Goal: Information Seeking & Learning: Learn about a topic

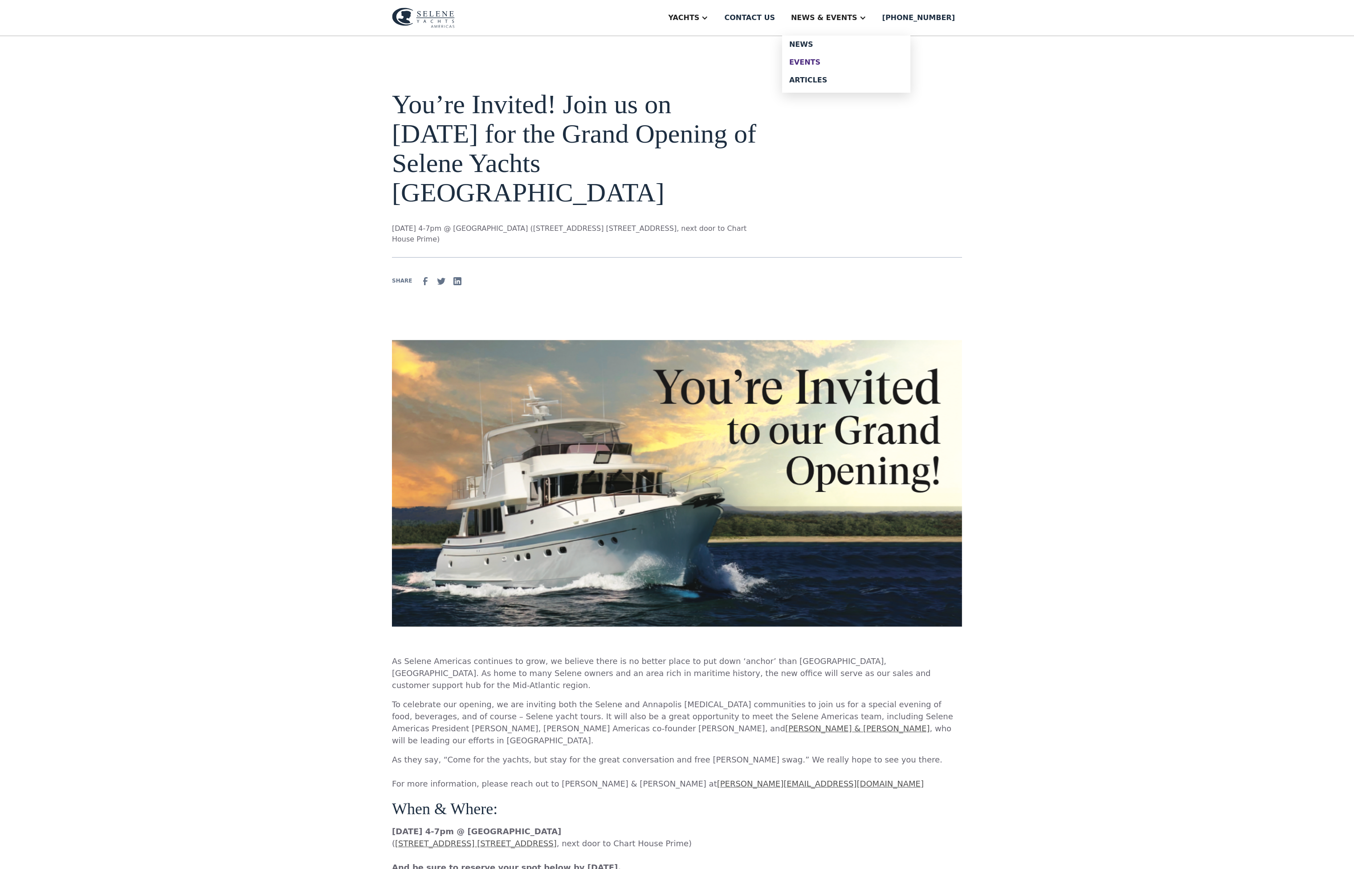
click at [850, 63] on link "Events" at bounding box center [846, 62] width 128 height 18
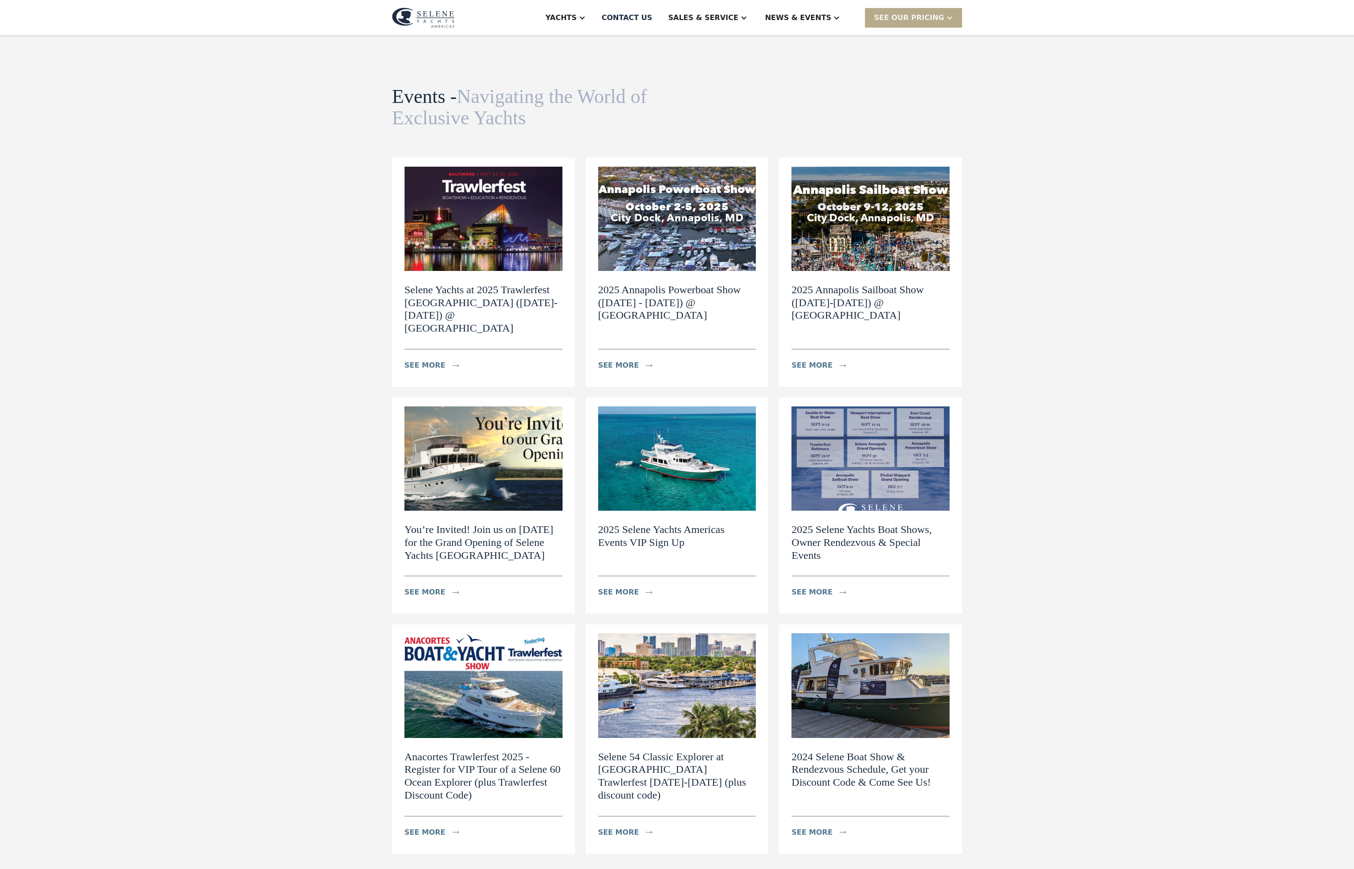
click at [507, 333] on h2 "Selene Yachts at 2025 Trawlerfest Baltimore (September 23-27) @ Harbor East Mar…" at bounding box center [483, 308] width 158 height 51
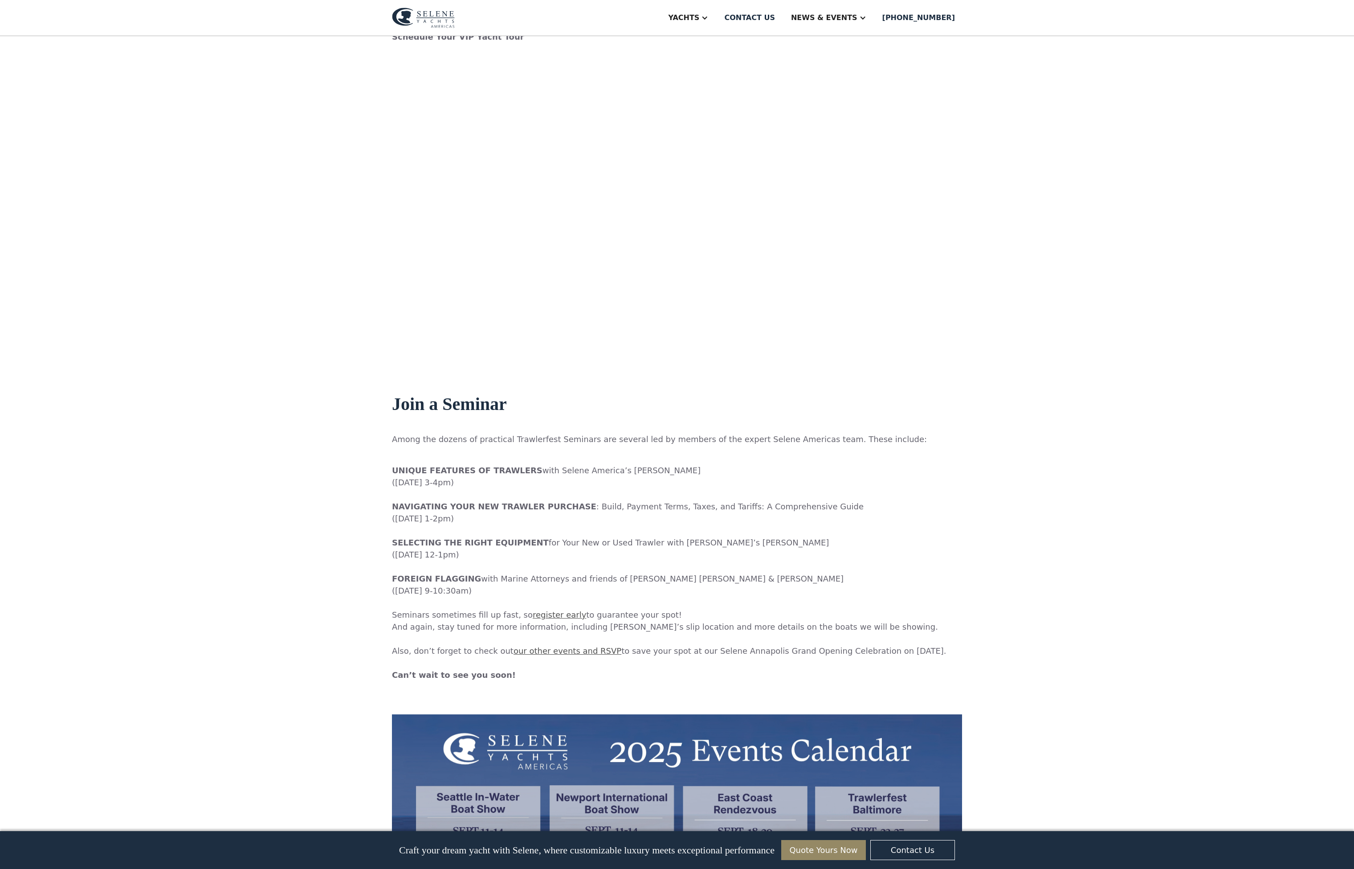
scroll to position [975, 0]
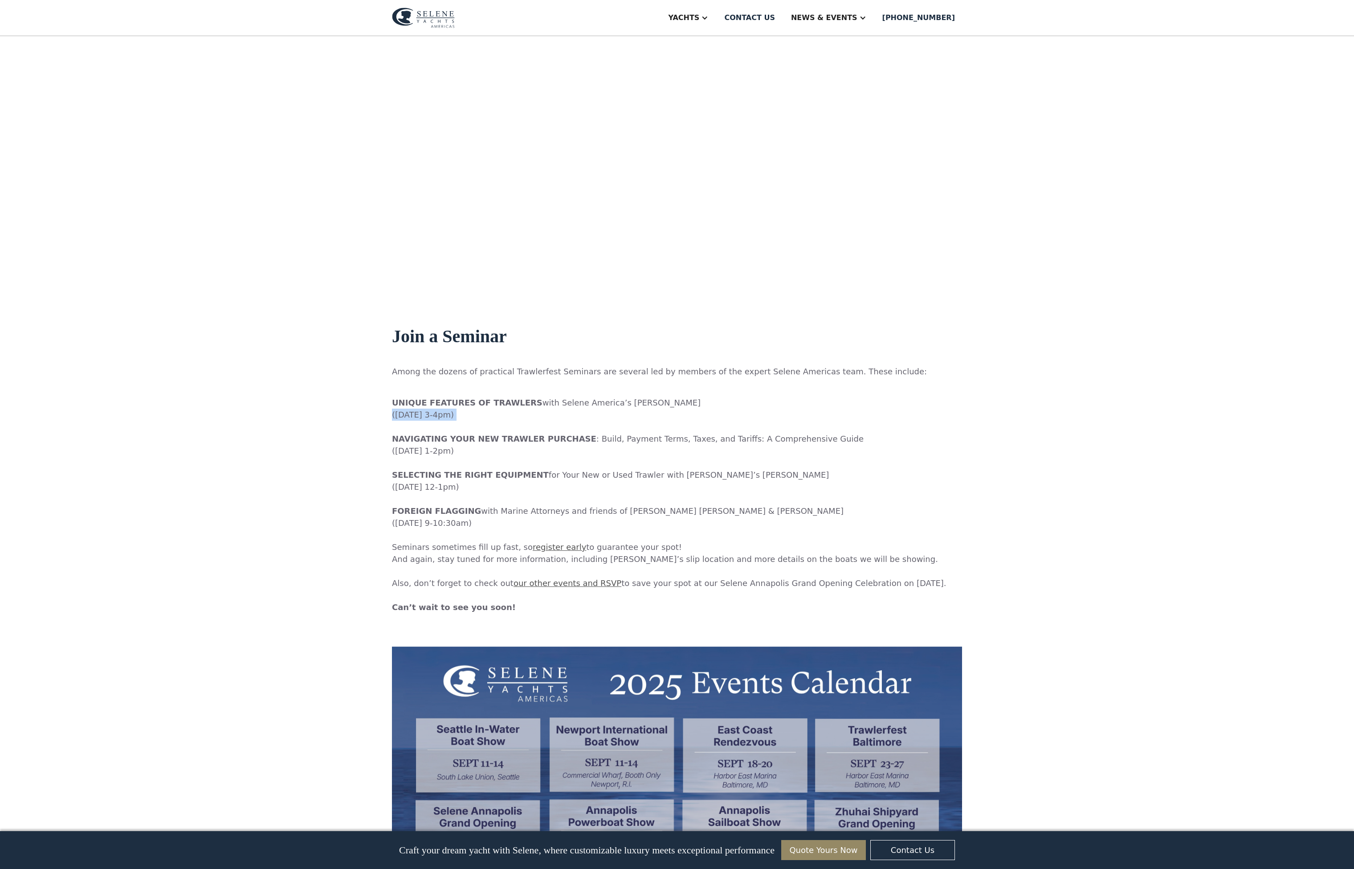
drag, startPoint x: 356, startPoint y: 416, endPoint x: 476, endPoint y: 426, distance: 119.8
click at [476, 426] on p "‍ UNIQUE FEATURES OF TRAWLERS with Selene America’s Wayne Goldman (Tuesday, Sep…" at bounding box center [677, 498] width 570 height 228
copy p "([DATE] 3-4pm)"
click at [425, 452] on p "‍ UNIQUE FEATURES OF TRAWLERS with Selene America’s Wayne Goldman (Tuesday, Sep…" at bounding box center [677, 498] width 570 height 228
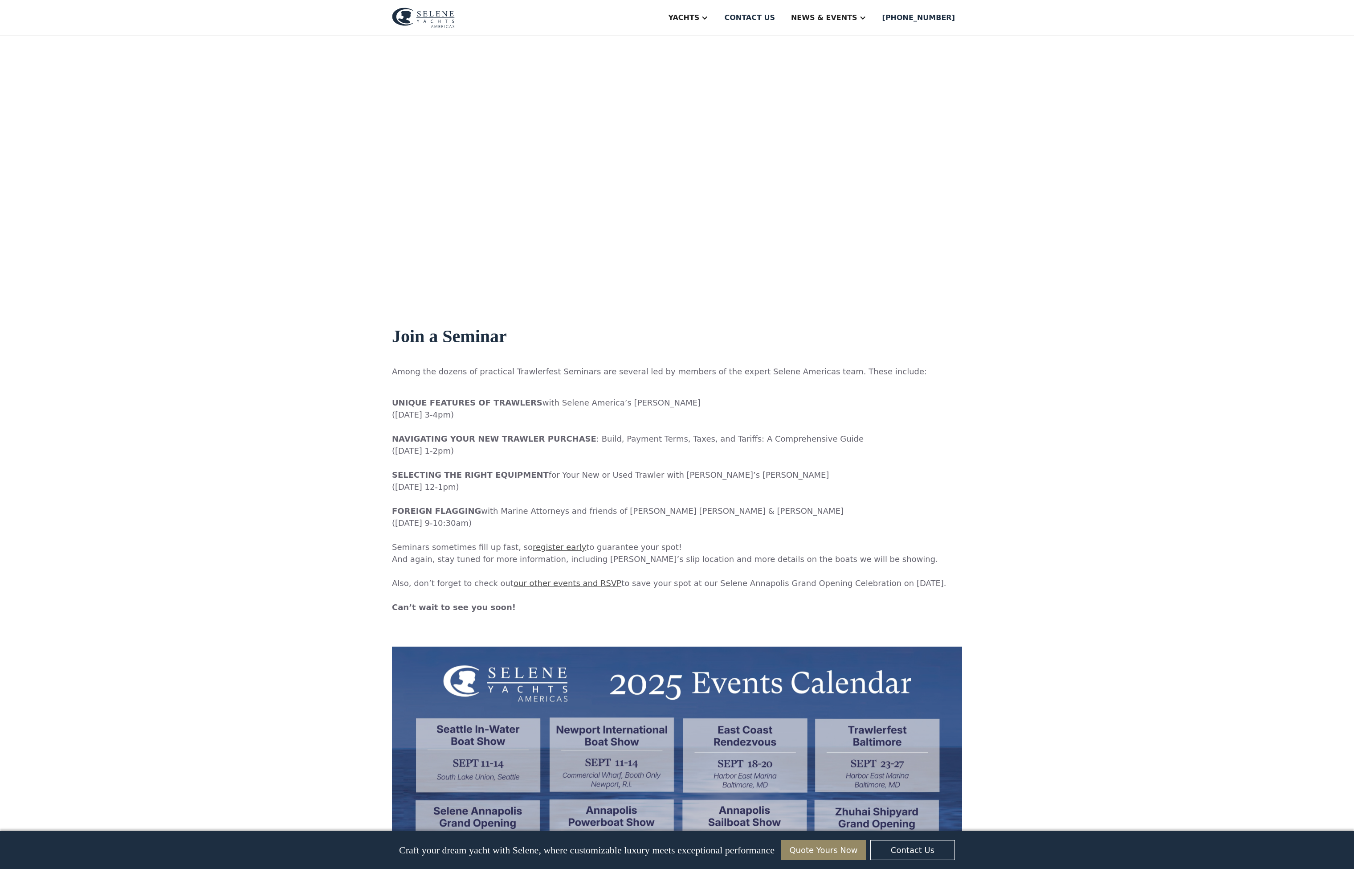
click at [349, 451] on div "Selene Yachts at 2025 Trawlerfest Baltimore (September 23-27) @ Harbor East Mar…" at bounding box center [677, 15] width 1354 height 1907
drag, startPoint x: 354, startPoint y: 449, endPoint x: 475, endPoint y: 462, distance: 121.9
click at [475, 462] on div "Selene Yachts at 2025 Trawlerfest Baltimore (September 23-27) @ Harbor East Mar…" at bounding box center [677, 15] width 1354 height 1907
copy p "(Thursday, Sept. 25, 1-2pm) ‍"
click at [413, 489] on p "‍ UNIQUE FEATURES OF TRAWLERS with Selene America’s Wayne Goldman (Tuesday, Sep…" at bounding box center [677, 498] width 570 height 228
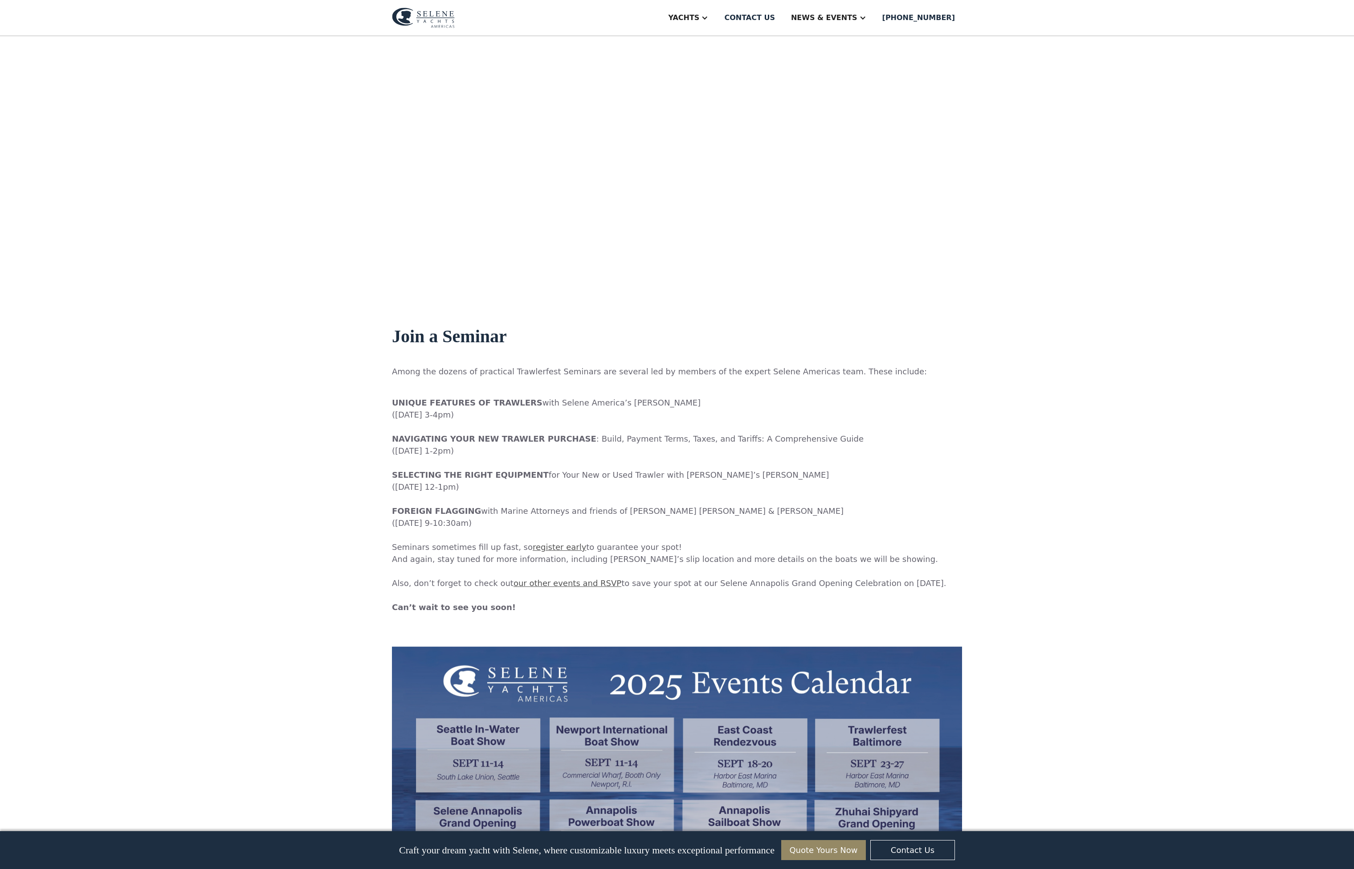
drag, startPoint x: 357, startPoint y: 485, endPoint x: 473, endPoint y: 489, distance: 115.9
click at [470, 487] on div "Selene Yachts at 2025 Trawlerfest Baltimore (September 23-27) @ Harbor East Mar…" at bounding box center [677, 15] width 1354 height 1907
copy p "([DATE] 12-1pm)"
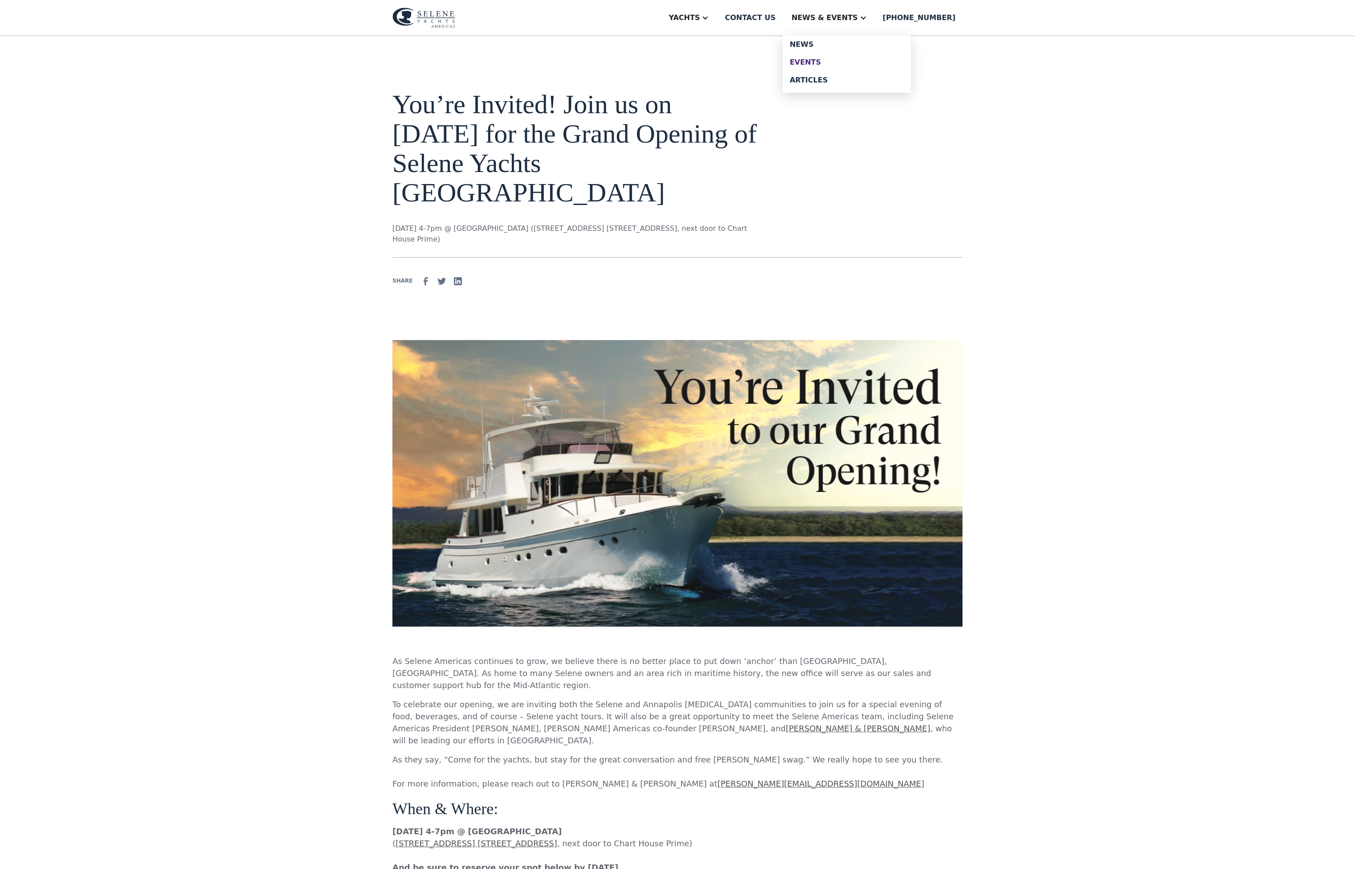
click at [839, 66] on div "Events" at bounding box center [847, 62] width 114 height 7
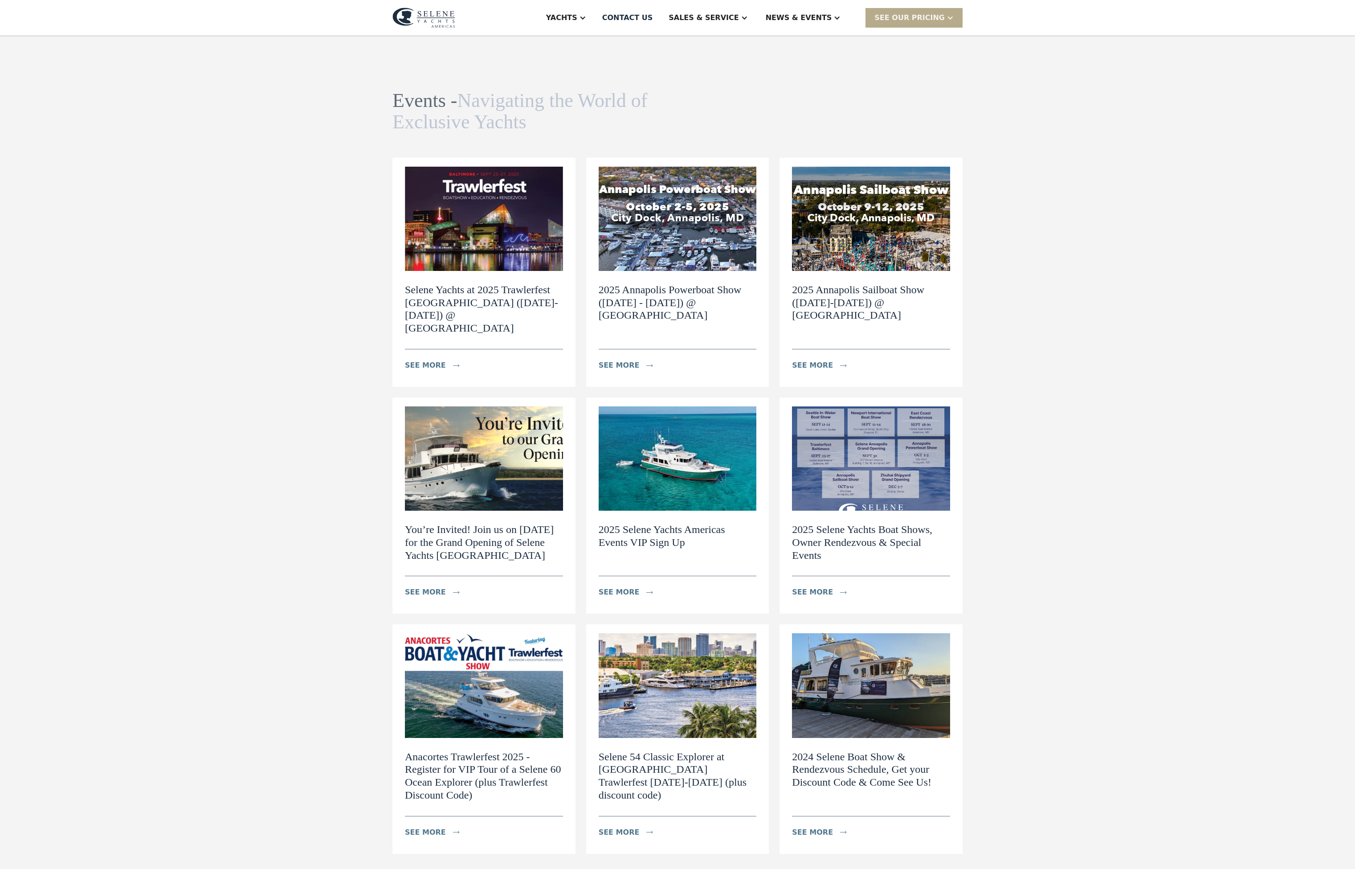
click at [473, 299] on div "Selene Yachts at 2025 Trawlerfest Baltimore (September 23-27) @ Harbor East Mar…" at bounding box center [484, 322] width 158 height 103
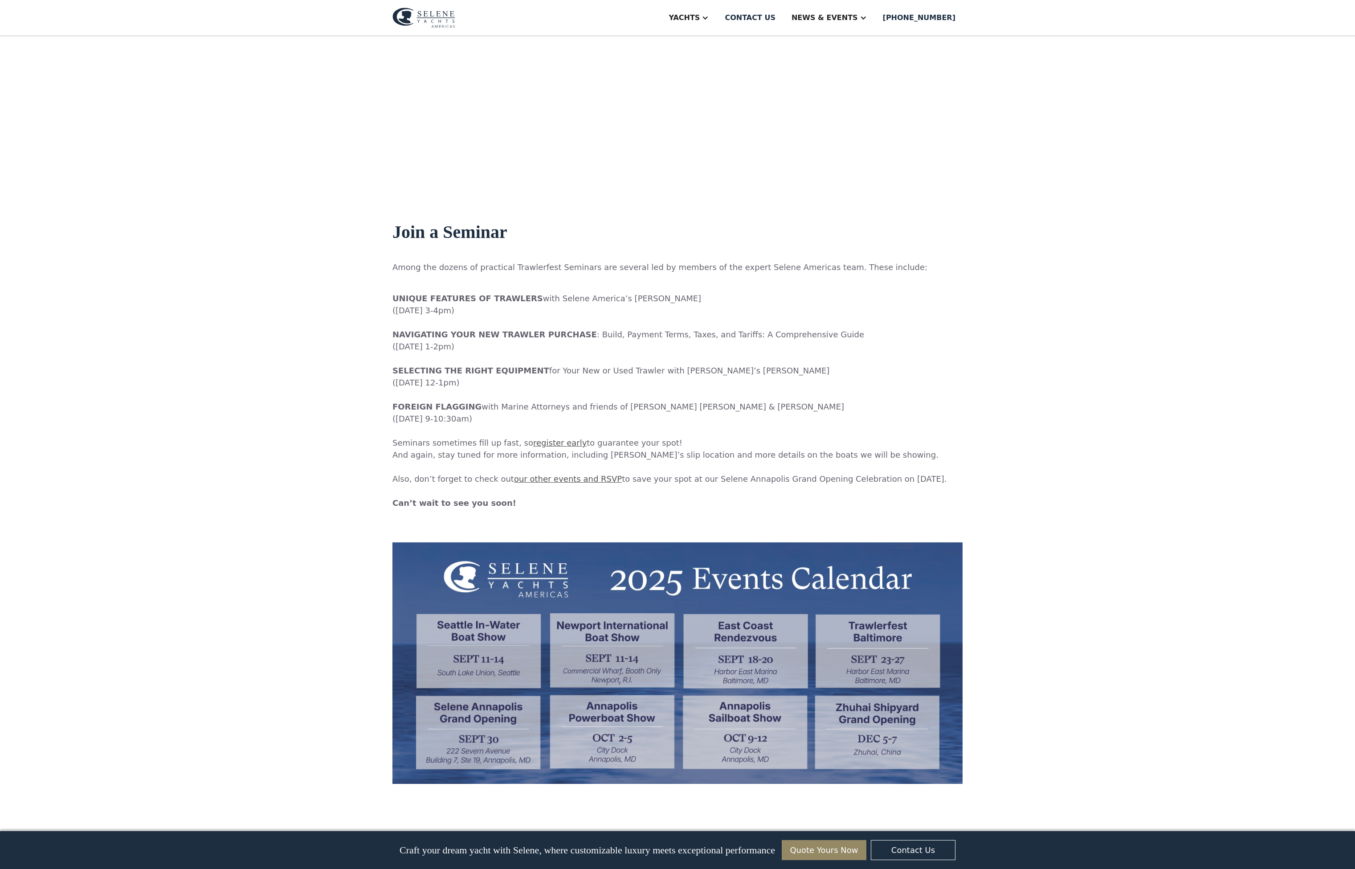
scroll to position [1059, 0]
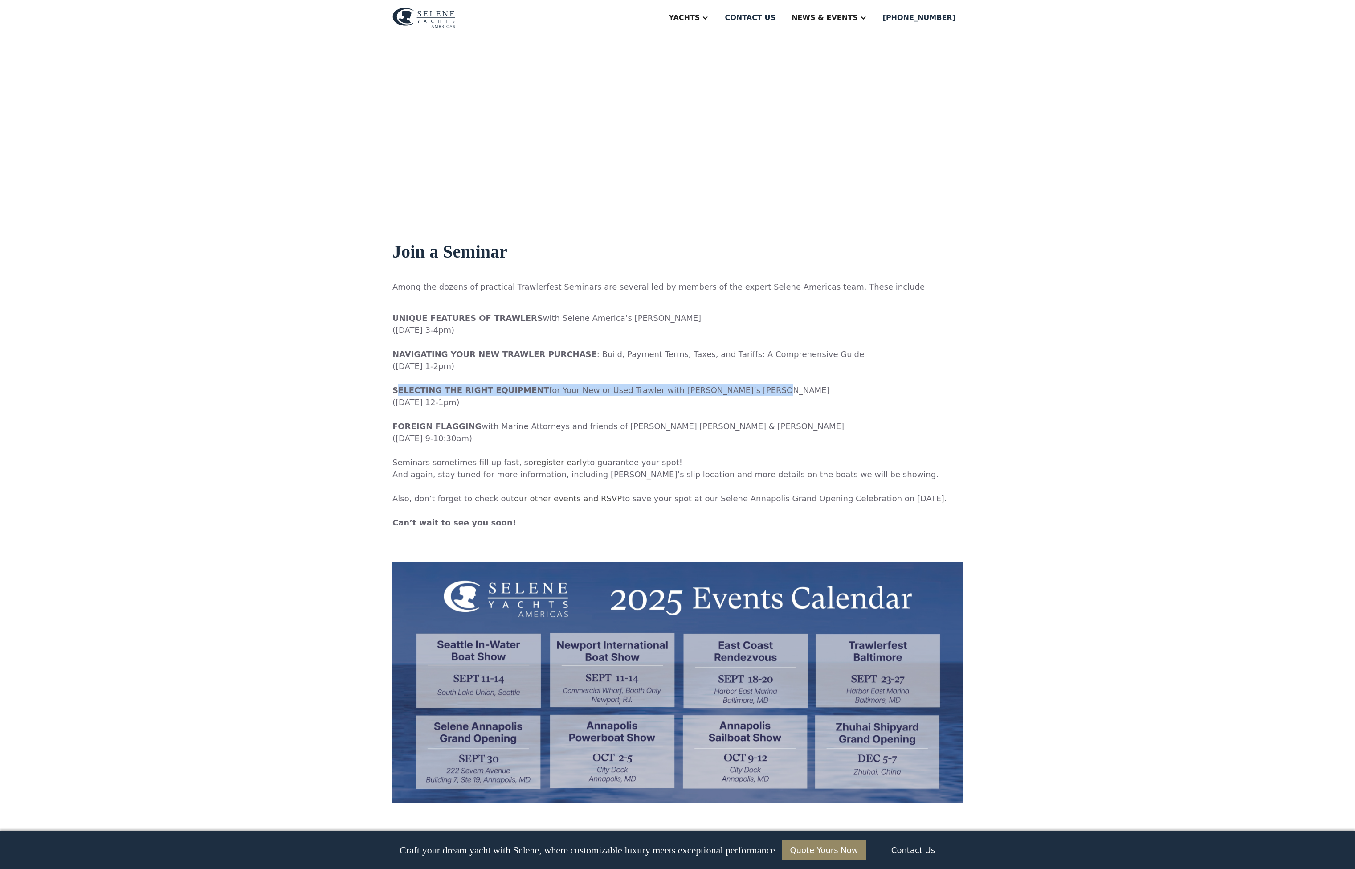
drag, startPoint x: 360, startPoint y: 389, endPoint x: 753, endPoint y: 387, distance: 392.8
click at [753, 387] on p "‍ UNIQUE FEATURES OF TRAWLERS with Selene America’s [PERSON_NAME] ([DATE] 3-4pm…" at bounding box center [677, 414] width 570 height 228
click at [497, 402] on p "‍ UNIQUE FEATURES OF TRAWLERS with Selene America’s Wayne Goldman (Tuesday, Sep…" at bounding box center [677, 414] width 570 height 228
click at [493, 397] on p "‍ UNIQUE FEATURES OF TRAWLERS with Selene America’s Wayne Goldman (Tuesday, Sep…" at bounding box center [677, 414] width 570 height 228
drag, startPoint x: 475, startPoint y: 366, endPoint x: 349, endPoint y: 359, distance: 125.8
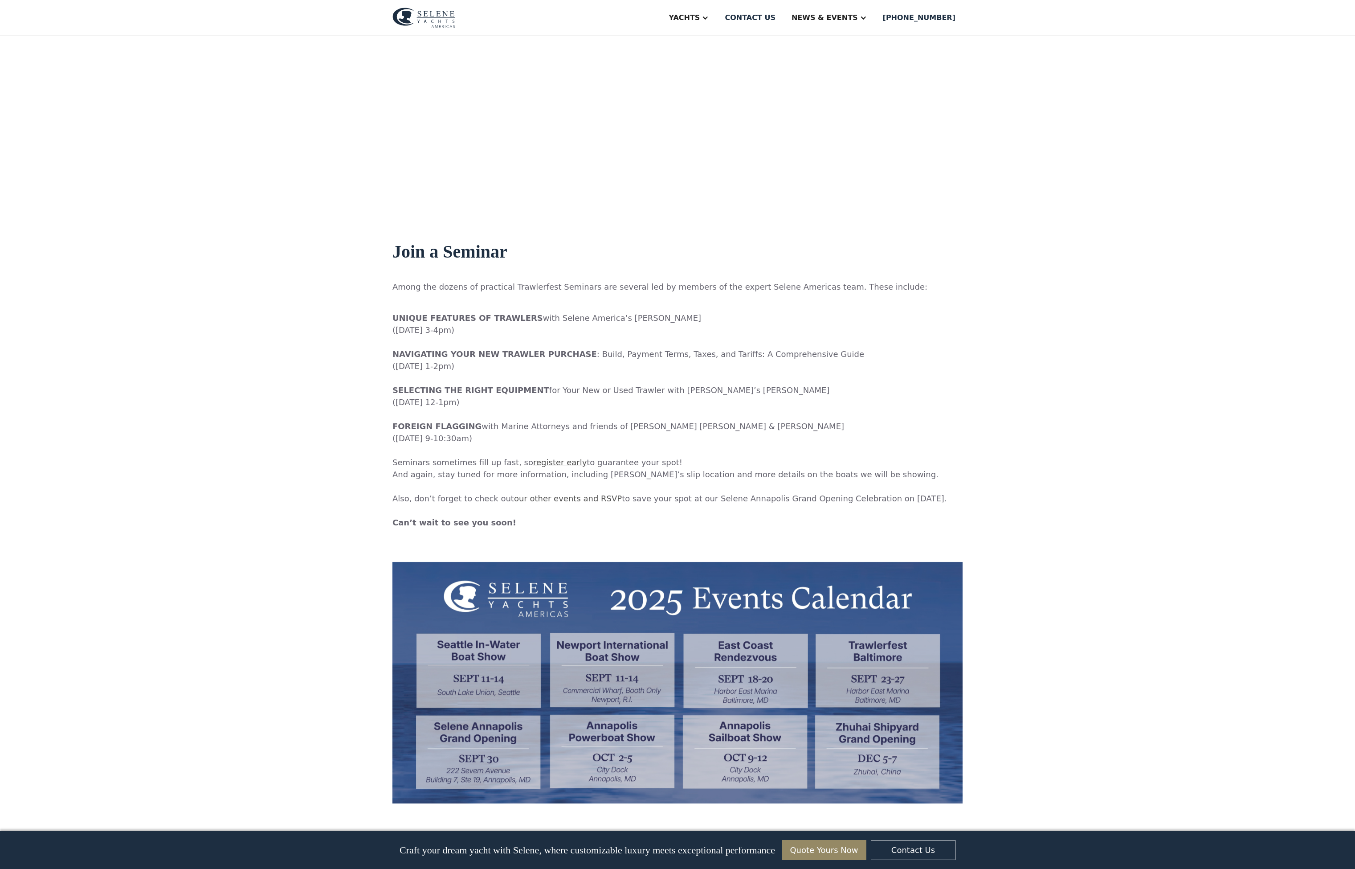
drag, startPoint x: 369, startPoint y: 318, endPoint x: 513, endPoint y: 316, distance: 144.3
click at [513, 316] on p "‍ UNIQUE FEATURES OF TRAWLERS with Selene America’s Wayne Goldman (Tuesday, Sep…" at bounding box center [677, 414] width 570 height 228
drag, startPoint x: 357, startPoint y: 321, endPoint x: 482, endPoint y: 330, distance: 125.0
click at [482, 330] on p "‍ UNIQUE FEATURES OF TRAWLERS with Selene America’s Wayne Goldman (Tuesday, Sep…" at bounding box center [677, 414] width 570 height 228
